Goal: Information Seeking & Learning: Learn about a topic

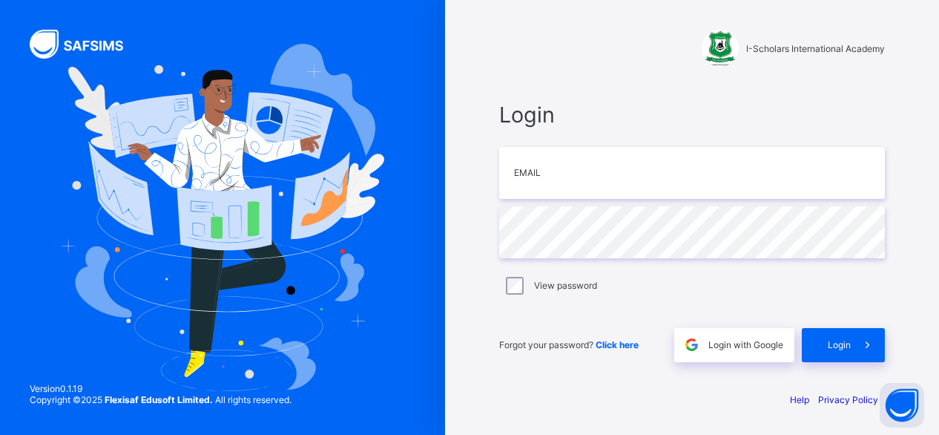
click at [789, 116] on span "Login" at bounding box center [692, 115] width 386 height 26
click at [527, 171] on input "email" at bounding box center [692, 173] width 386 height 52
type input "**********"
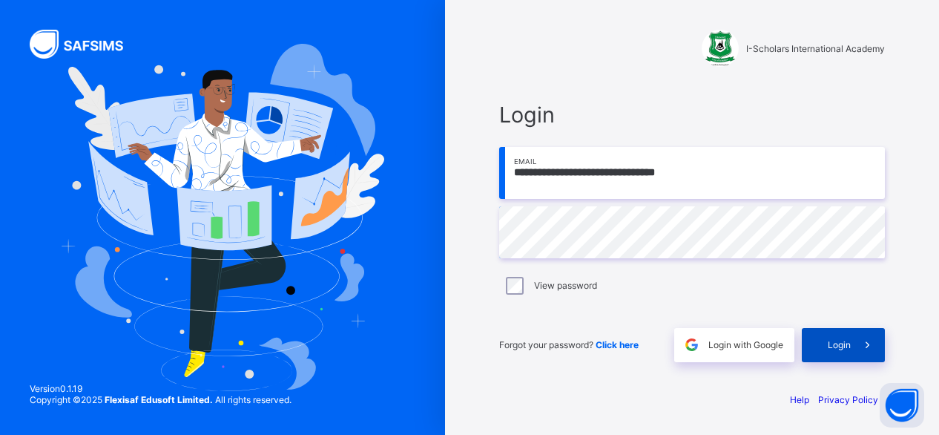
click at [837, 345] on span "Login" at bounding box center [839, 344] width 23 height 11
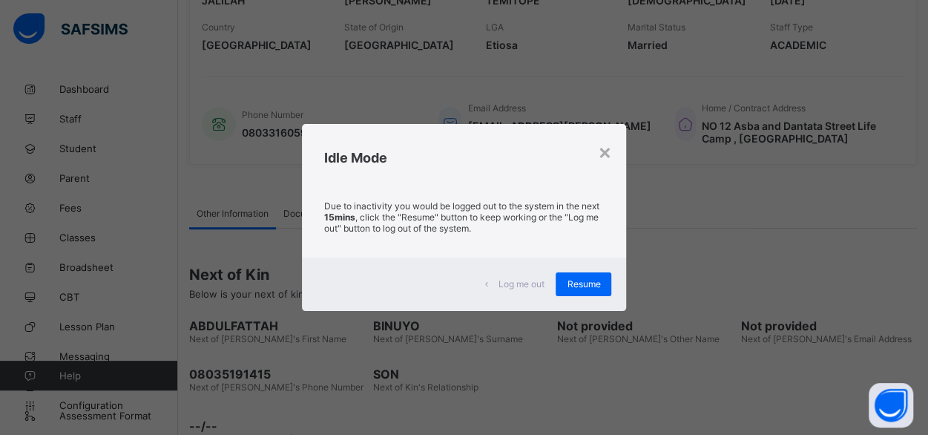
scroll to position [335, 0]
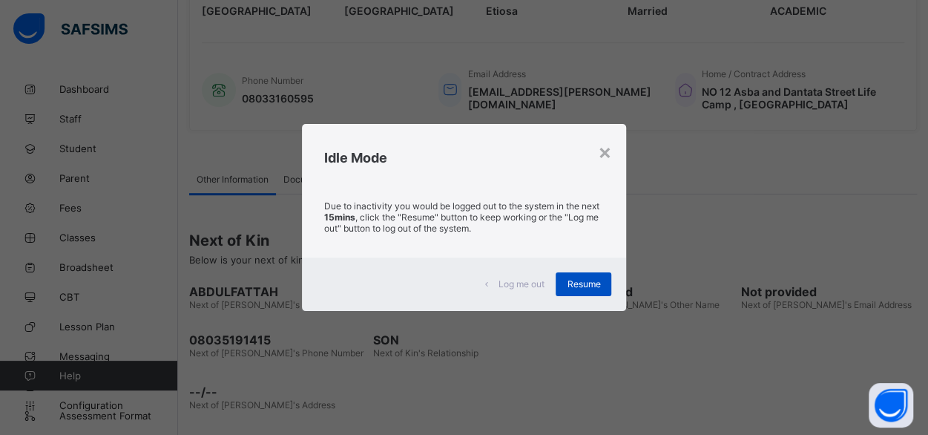
click at [602, 275] on div "Resume" at bounding box center [584, 284] width 56 height 24
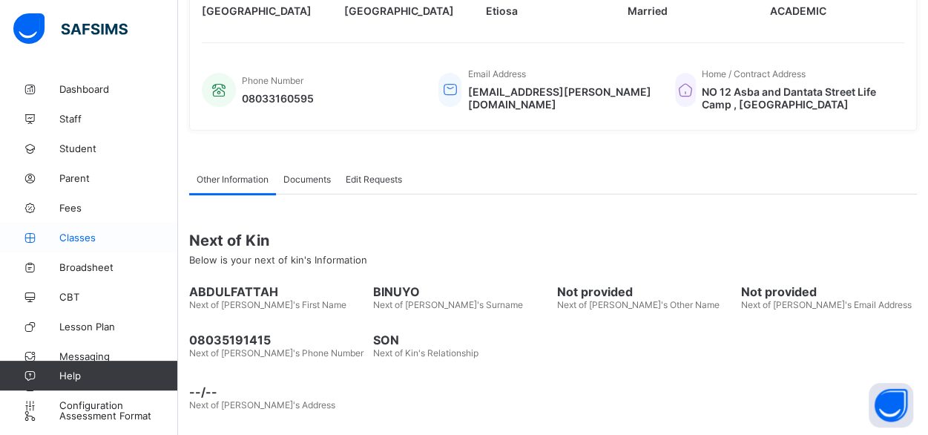
click at [67, 235] on span "Classes" at bounding box center [118, 237] width 119 height 12
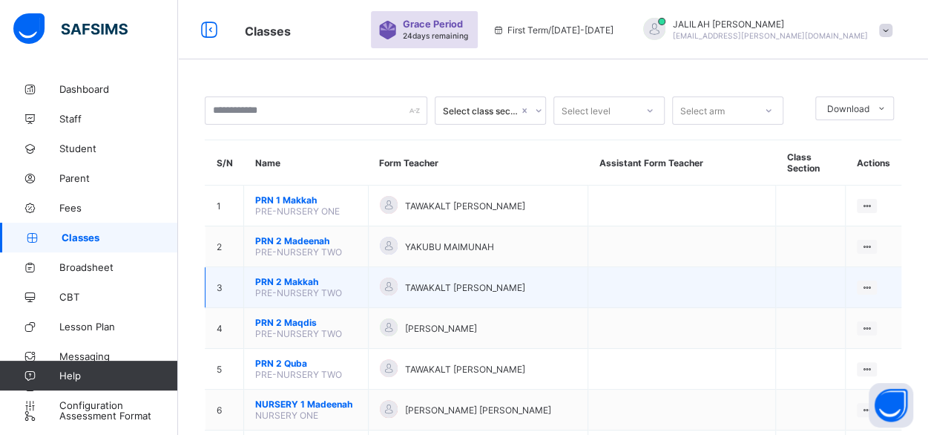
click at [298, 276] on span "PRN 2 Makkah" at bounding box center [306, 281] width 102 height 11
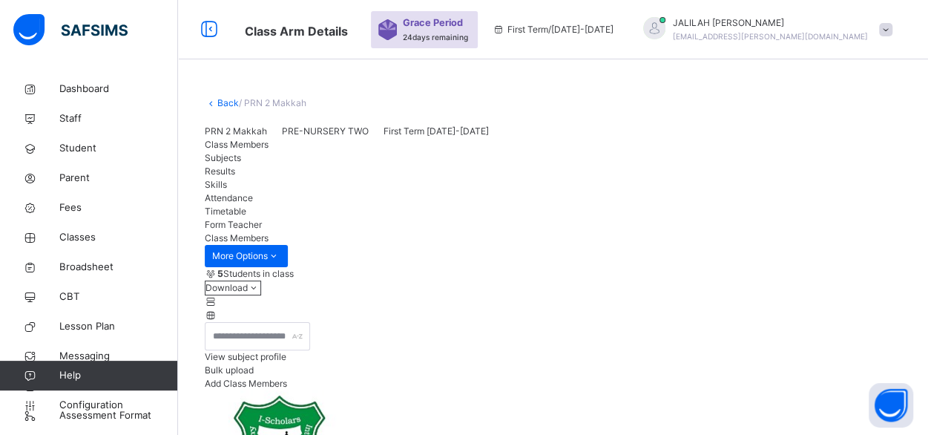
click at [229, 101] on link "Back" at bounding box center [228, 102] width 22 height 11
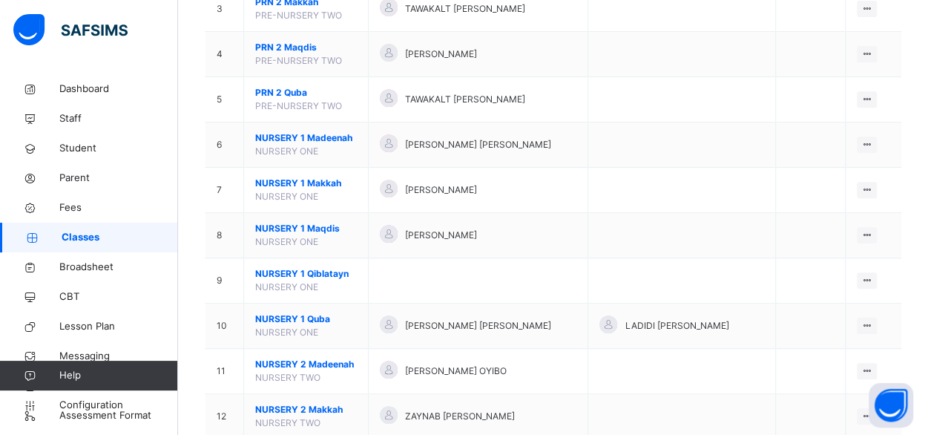
scroll to position [306, 0]
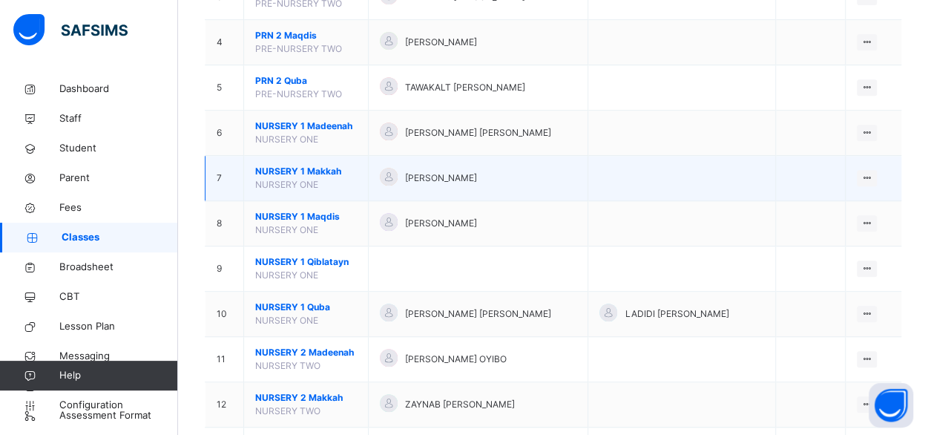
click at [286, 170] on span "NURSERY 1 Makkah" at bounding box center [306, 171] width 102 height 13
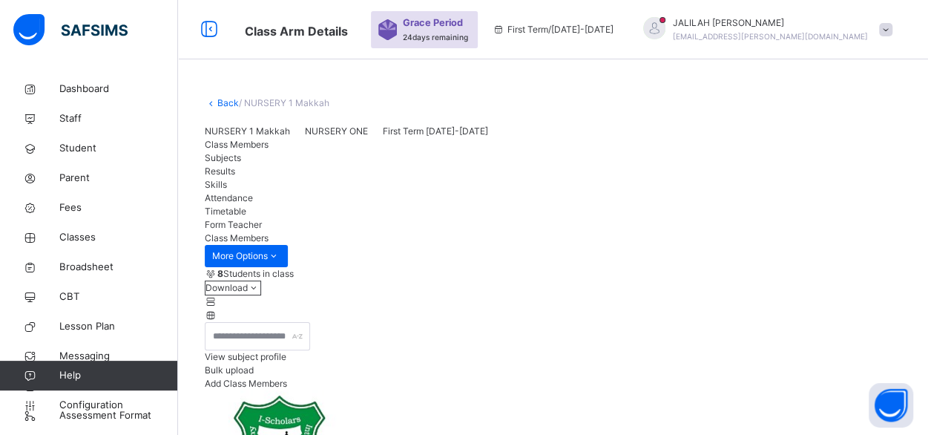
click at [230, 103] on link "Back" at bounding box center [228, 102] width 22 height 11
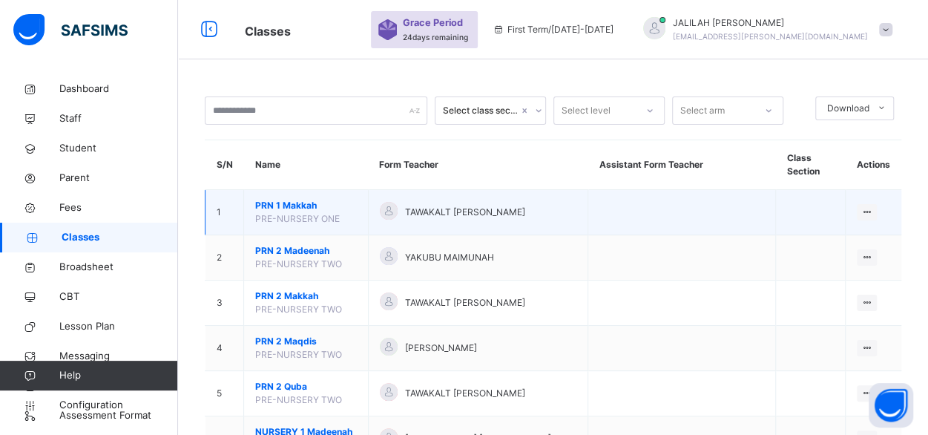
click at [608, 223] on td at bounding box center [682, 212] width 188 height 45
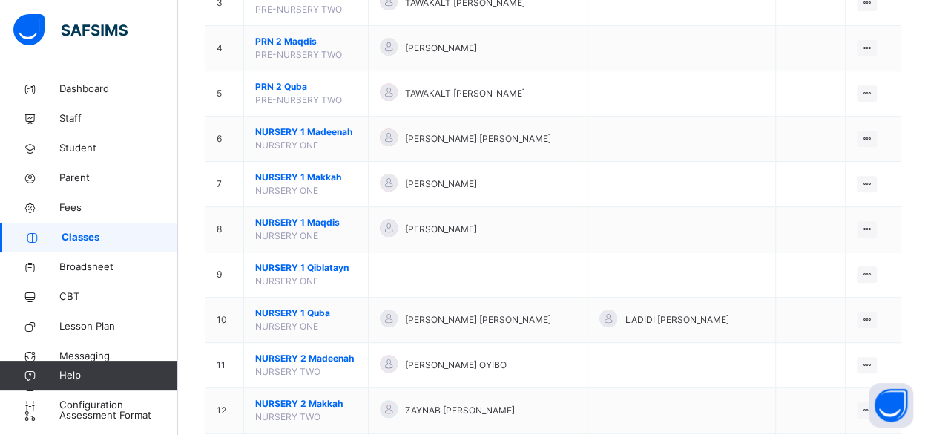
scroll to position [355, 0]
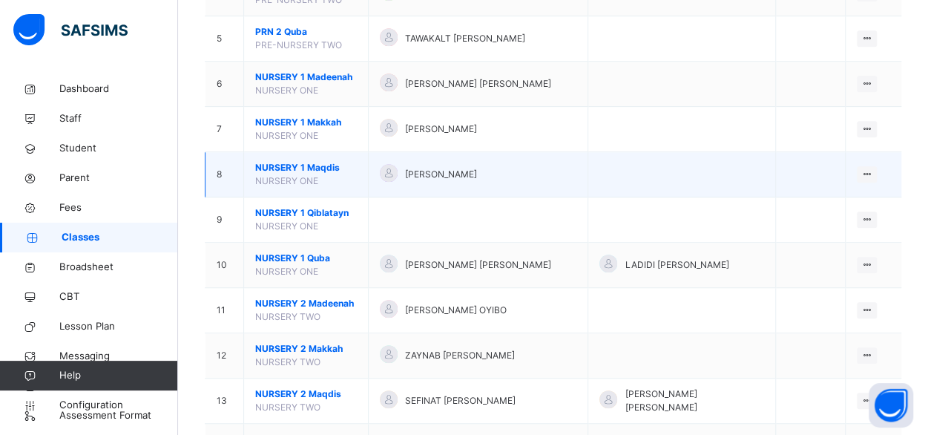
click at [279, 164] on span "NURSERY 1 Maqdis" at bounding box center [306, 167] width 102 height 13
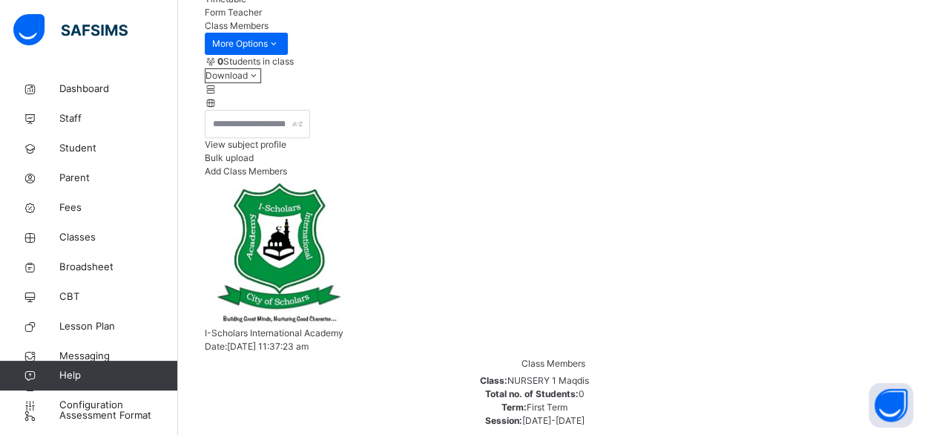
scroll to position [211, 0]
